Goal: Information Seeking & Learning: Learn about a topic

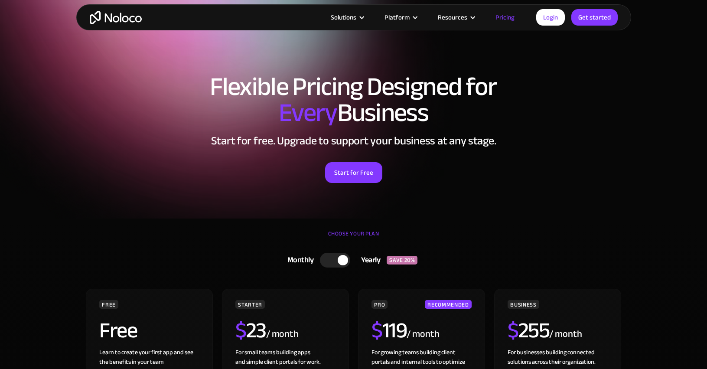
scroll to position [59, 0]
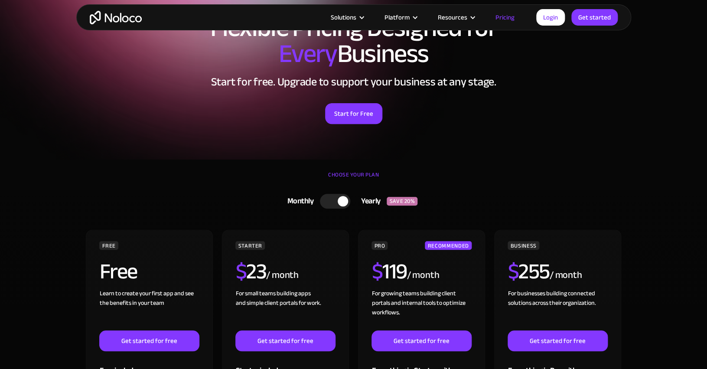
click at [336, 200] on div at bounding box center [335, 201] width 30 height 15
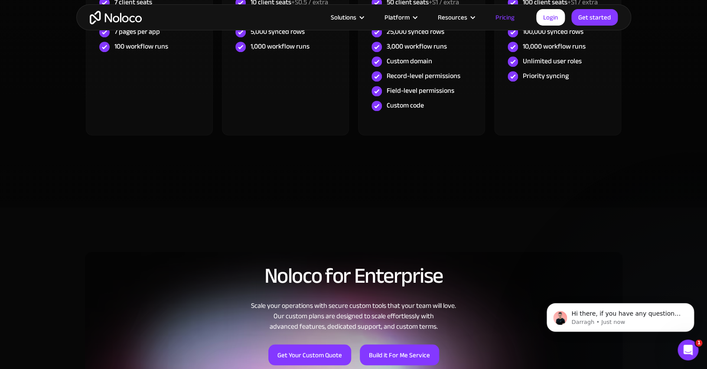
scroll to position [441, 0]
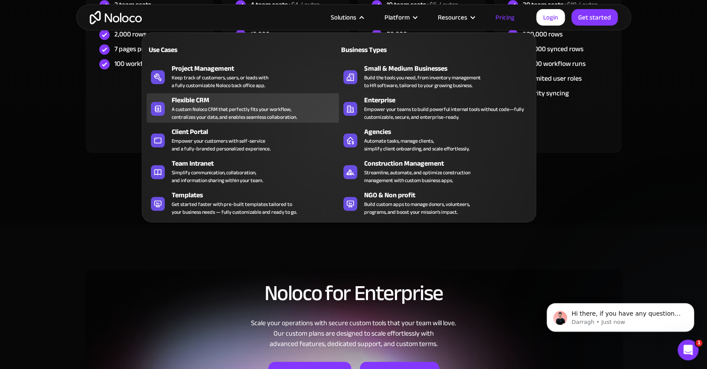
click at [250, 114] on div "A custom Noloco CRM that perfectly fits your workflow, centralizes your data, a…" at bounding box center [234, 113] width 125 height 16
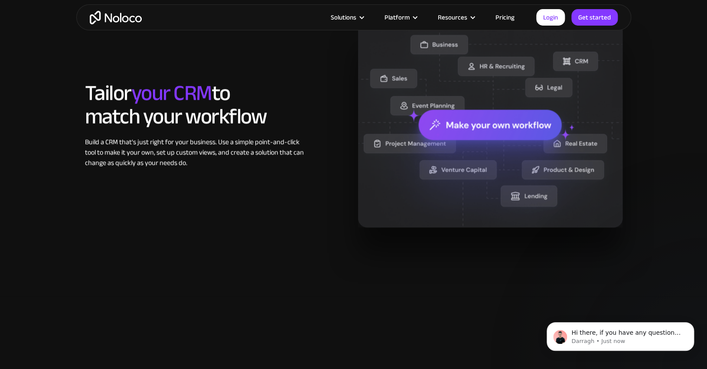
scroll to position [697, 0]
click at [41, 61] on section "How Noloco tackles common CRM pain points Tailor your CRM to match your workflo…" at bounding box center [353, 87] width 707 height 416
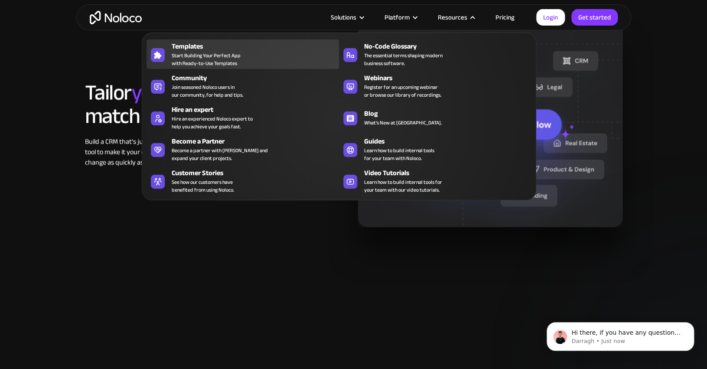
click at [219, 59] on span "Start Building Your Perfect App with Ready-to-Use Templates" at bounding box center [206, 60] width 69 height 16
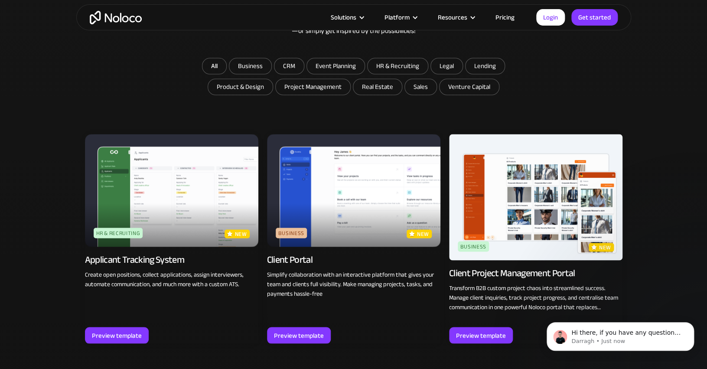
scroll to position [519, 0]
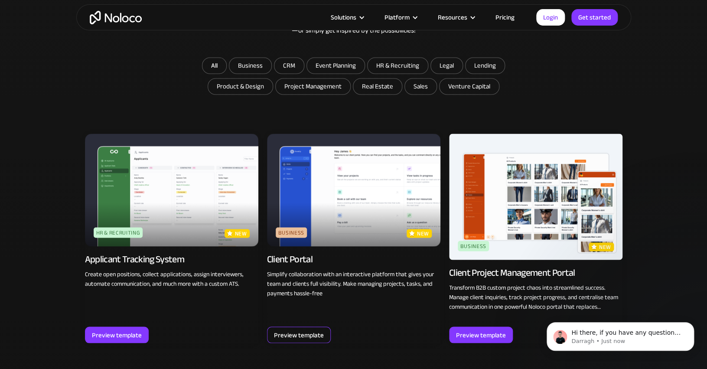
click at [313, 338] on div "Preview template" at bounding box center [299, 334] width 50 height 11
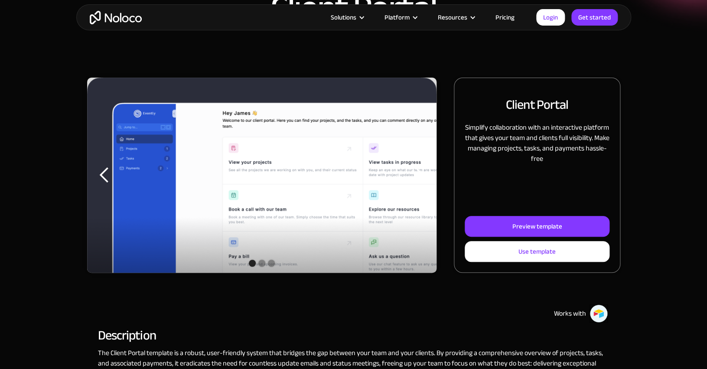
scroll to position [80, 0]
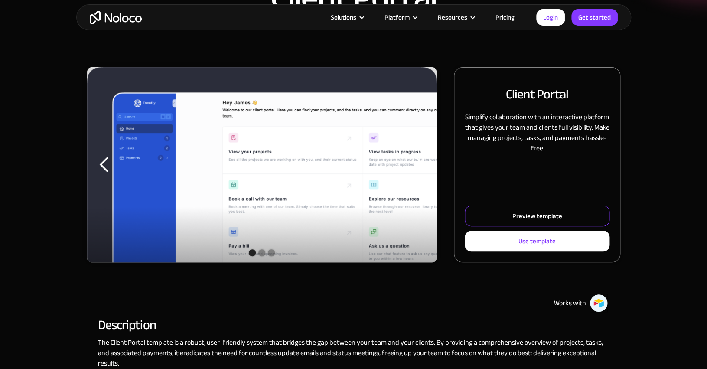
click at [497, 213] on link "Preview template" at bounding box center [537, 216] width 144 height 21
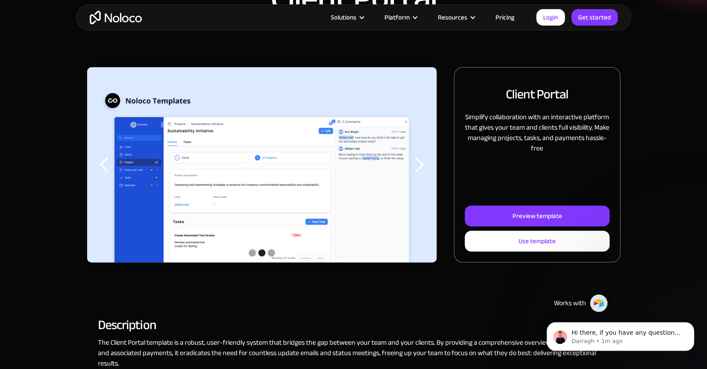
scroll to position [0, 0]
